Goal: Find specific page/section: Find specific page/section

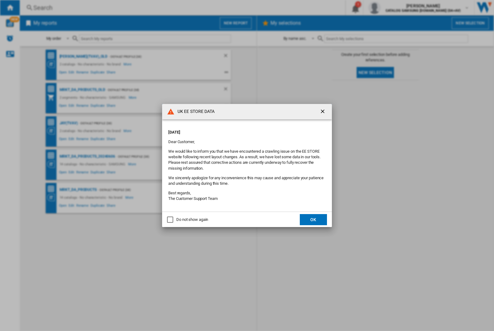
click at [69, 123] on div "UK EE STORE DATA [DATE] Dear Customer, We would like to inform you that we have…" at bounding box center [247, 165] width 494 height 331
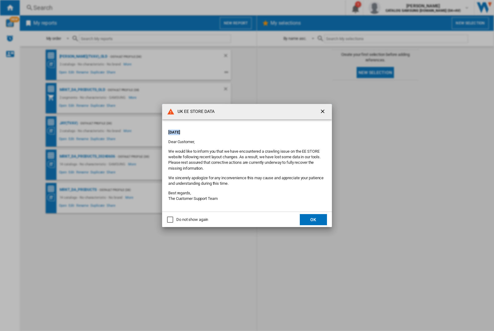
click at [69, 123] on div "UK EE STORE DATA [DATE] Dear Customer, We would like to inform you that we have…" at bounding box center [247, 165] width 494 height 331
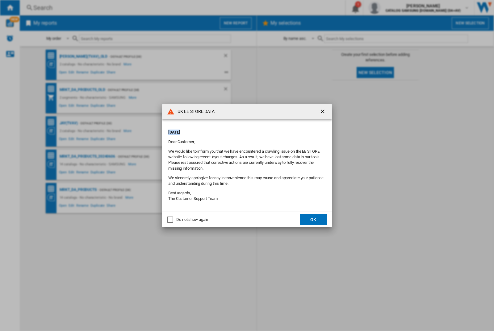
click at [69, 123] on div "UK EE STORE DATA [DATE] Dear Customer, We would like to inform you that we have…" at bounding box center [247, 165] width 494 height 331
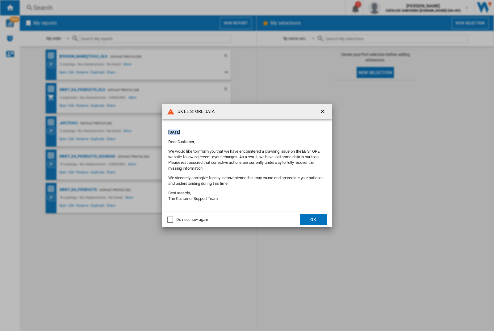
click at [69, 123] on div "UK EE STORE DATA [DATE] Dear Customer, We would like to inform you that we have…" at bounding box center [247, 165] width 494 height 331
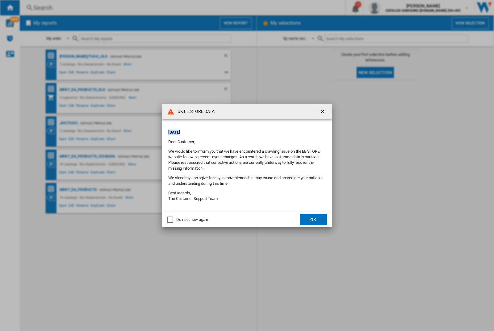
click at [69, 123] on div "UK EE STORE DATA [DATE] Dear Customer, We would like to inform you that we have…" at bounding box center [247, 165] width 494 height 331
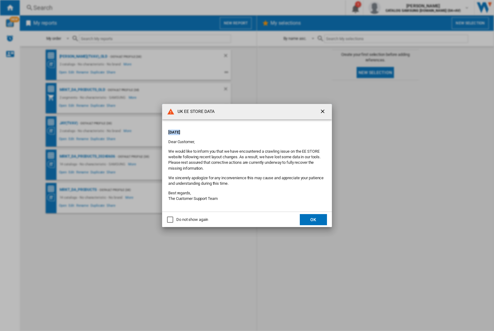
click at [69, 123] on div "UK EE STORE DATA [DATE] Dear Customer, We would like to inform you that we have…" at bounding box center [247, 165] width 494 height 331
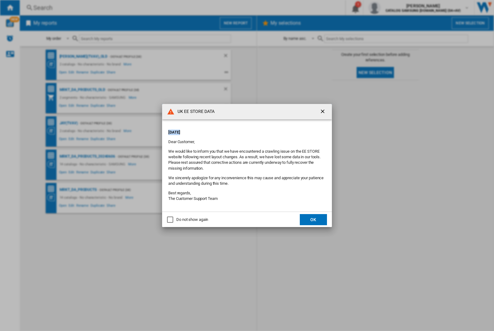
click at [69, 123] on div "UK EE STORE DATA [DATE] Dear Customer, We would like to inform you that we have…" at bounding box center [247, 165] width 494 height 331
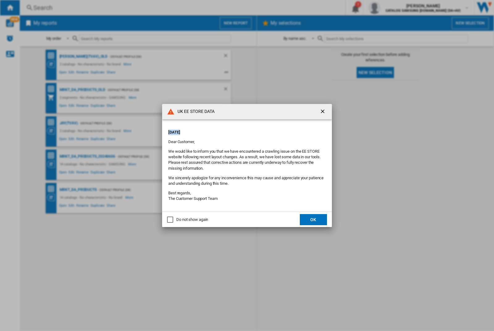
click at [69, 123] on div "UK EE STORE DATA [DATE] Dear Customer, We would like to inform you that we have…" at bounding box center [247, 165] width 494 height 331
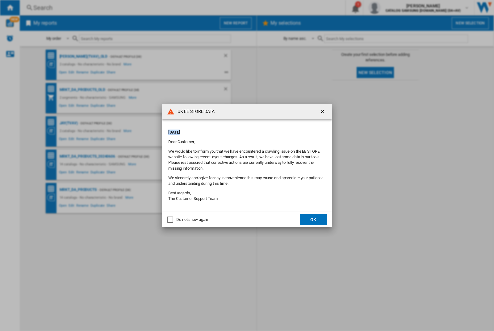
click at [69, 123] on div "UK EE STORE DATA [DATE] Dear Customer, We would like to inform you that we have…" at bounding box center [247, 165] width 494 height 331
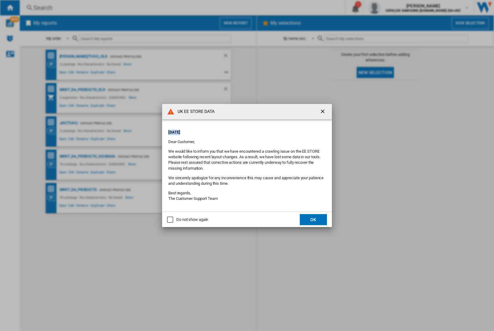
click at [69, 123] on div "UK EE STORE DATA [DATE] Dear Customer, We would like to inform you that we have…" at bounding box center [247, 165] width 494 height 331
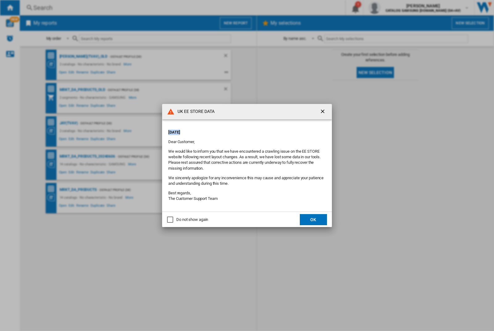
click at [69, 123] on div "UK EE STORE DATA [DATE] Dear Customer, We would like to inform you that we have…" at bounding box center [247, 165] width 494 height 331
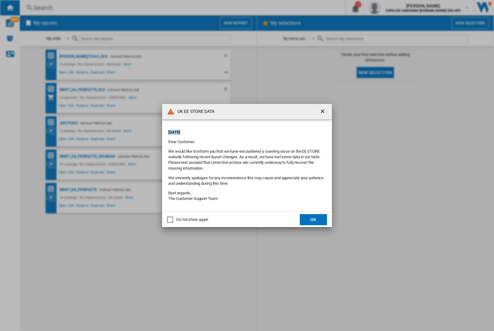
click at [69, 123] on div "UK EE STORE DATA [DATE] Dear Customer, We would like to inform you that we have…" at bounding box center [247, 165] width 494 height 331
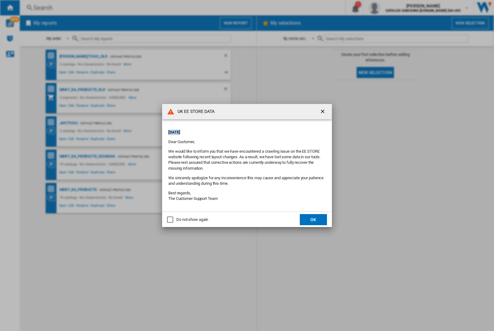
click at [69, 123] on div "UK EE STORE DATA [DATE] Dear Customer, We would like to inform you that we have…" at bounding box center [247, 165] width 494 height 331
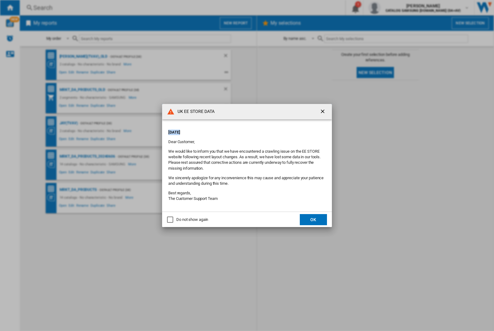
click at [69, 123] on div "UK EE STORE DATA [DATE] Dear Customer, We would like to inform you that we have…" at bounding box center [247, 165] width 494 height 331
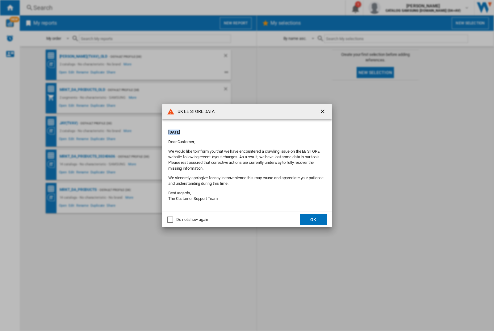
click at [69, 123] on div "UK EE STORE DATA [DATE] Dear Customer, We would like to inform you that we have…" at bounding box center [247, 165] width 494 height 331
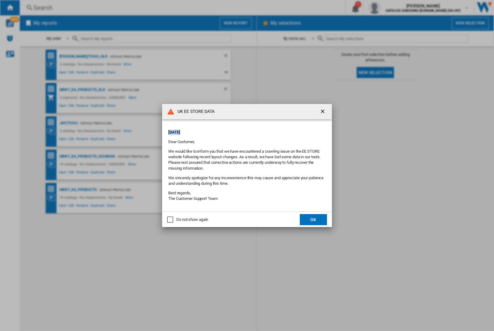
click at [69, 123] on div "UK EE STORE DATA [DATE] Dear Customer, We would like to inform you that we have…" at bounding box center [247, 165] width 494 height 331
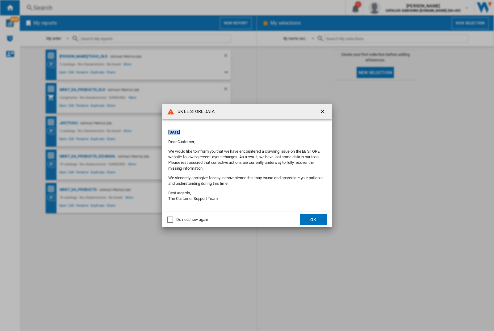
click at [69, 123] on div "UK EE STORE DATA [DATE] Dear Customer, We would like to inform you that we have…" at bounding box center [247, 165] width 494 height 331
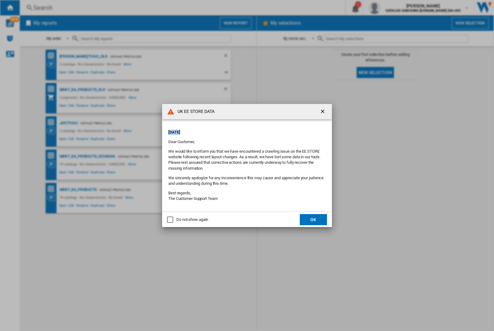
click at [69, 123] on div "UK EE STORE DATA [DATE] Dear Customer, We would like to inform you that we have…" at bounding box center [247, 165] width 494 height 331
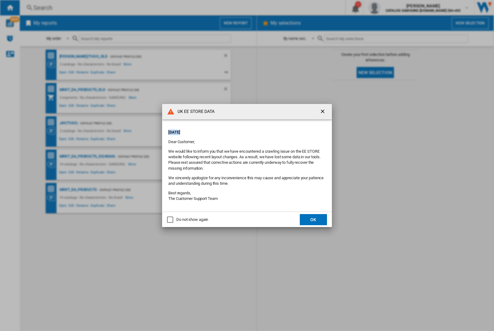
click at [69, 123] on div "UK EE STORE DATA [DATE] Dear Customer, We would like to inform you that we have…" at bounding box center [247, 165] width 494 height 331
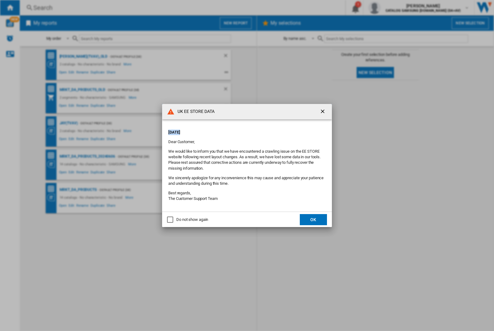
click at [69, 123] on div "UK EE STORE DATA [DATE] Dear Customer, We would like to inform you that we have…" at bounding box center [247, 165] width 494 height 331
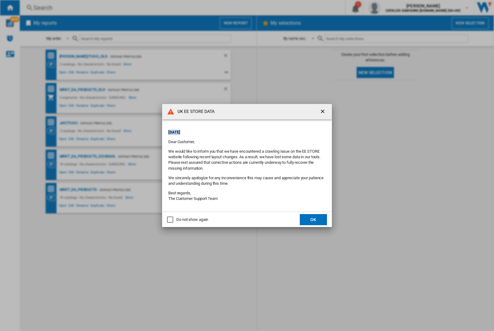
click at [69, 123] on div "UK EE STORE DATA [DATE] Dear Customer, We would like to inform you that we have…" at bounding box center [247, 165] width 494 height 331
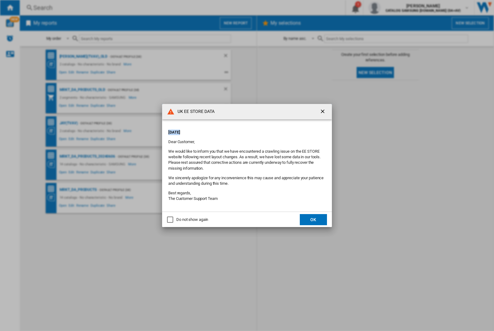
click at [69, 123] on div "UK EE STORE DATA [DATE] Dear Customer, We would like to inform you that we have…" at bounding box center [247, 165] width 494 height 331
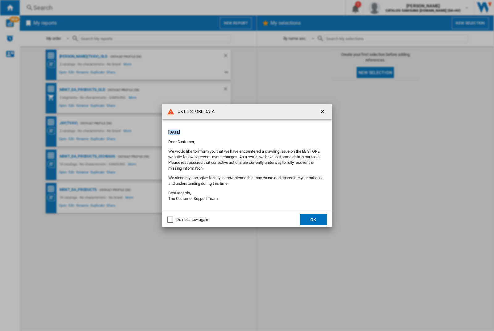
click at [69, 123] on div "UK EE STORE DATA [DATE] Dear Customer, We would like to inform you that we have…" at bounding box center [247, 165] width 494 height 331
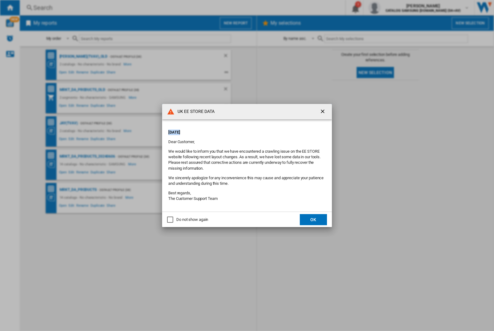
click at [69, 123] on div "UK EE STORE DATA [DATE] Dear Customer, We would like to inform you that we have…" at bounding box center [247, 165] width 494 height 331
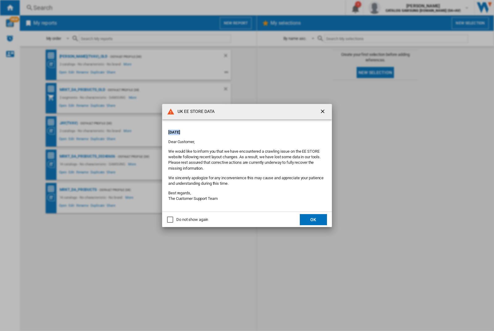
click at [69, 123] on div "UK EE STORE DATA [DATE] Dear Customer, We would like to inform you that we have…" at bounding box center [247, 165] width 494 height 331
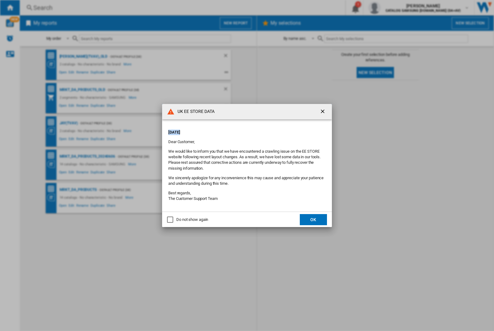
click at [69, 123] on div "UK EE STORE DATA [DATE] Dear Customer, We would like to inform you that we have…" at bounding box center [247, 165] width 494 height 331
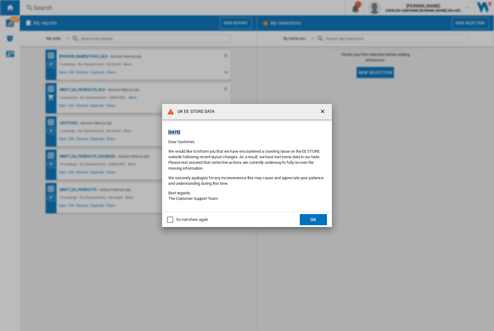
click at [69, 123] on div "UK EE STORE DATA [DATE] Dear Customer, We would like to inform you that we have…" at bounding box center [247, 165] width 494 height 331
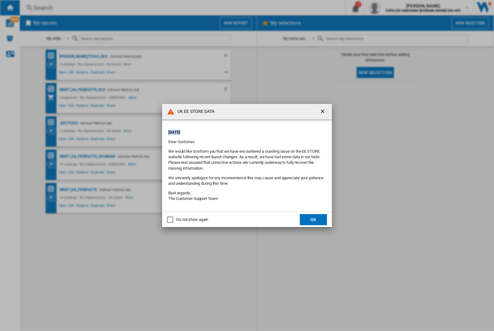
click at [69, 123] on div "UK EE STORE DATA [DATE] Dear Customer, We would like to inform you that we have…" at bounding box center [247, 165] width 494 height 331
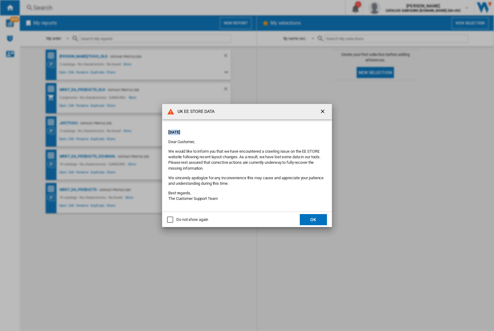
click at [69, 123] on div "UK EE STORE DATA [DATE] Dear Customer, We would like to inform you that we have…" at bounding box center [247, 165] width 494 height 331
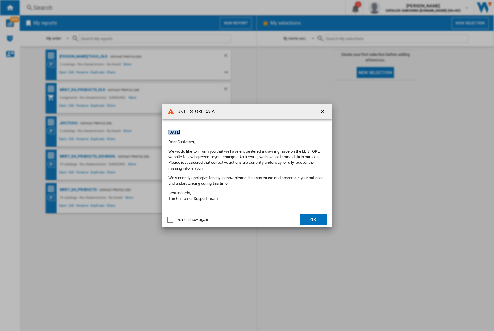
click at [69, 123] on div "UK EE STORE DATA [DATE] Dear Customer, We would like to inform you that we have…" at bounding box center [247, 165] width 494 height 331
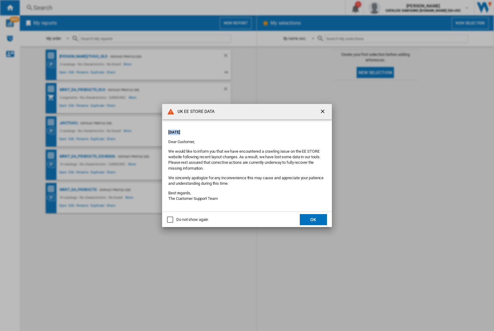
click at [69, 123] on div "UK EE STORE DATA [DATE] Dear Customer, We would like to inform you that we have…" at bounding box center [247, 165] width 494 height 331
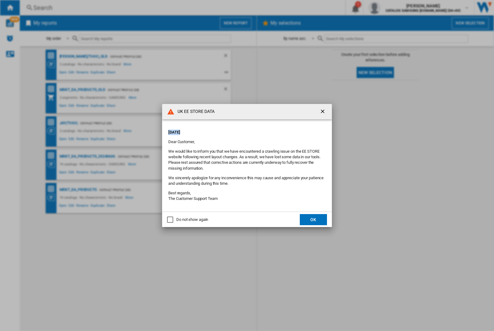
click at [69, 123] on div "UK EE STORE DATA [DATE] Dear Customer, We would like to inform you that we have…" at bounding box center [247, 165] width 494 height 331
